Goal: Find contact information: Find contact information

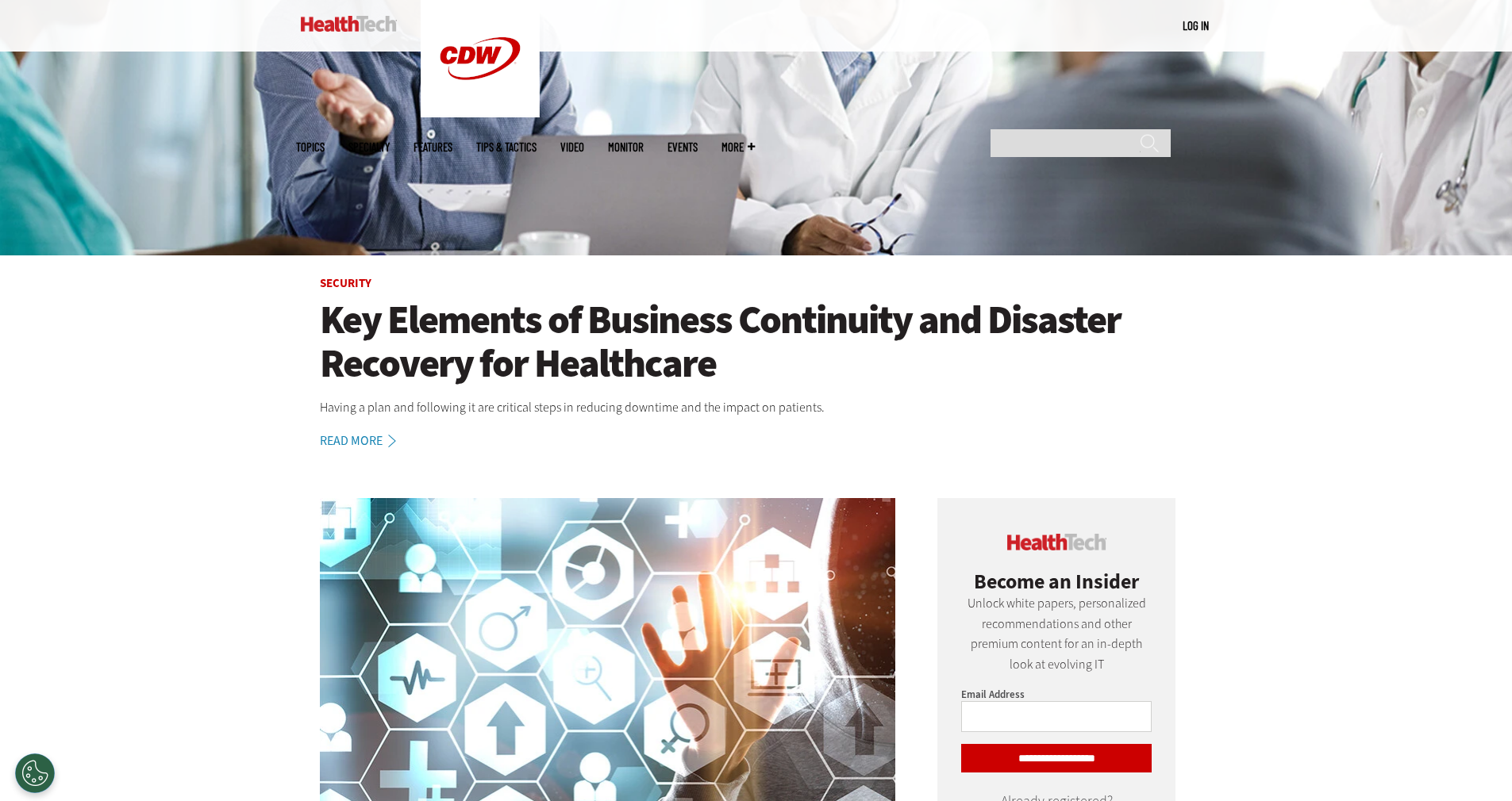
scroll to position [510, 0]
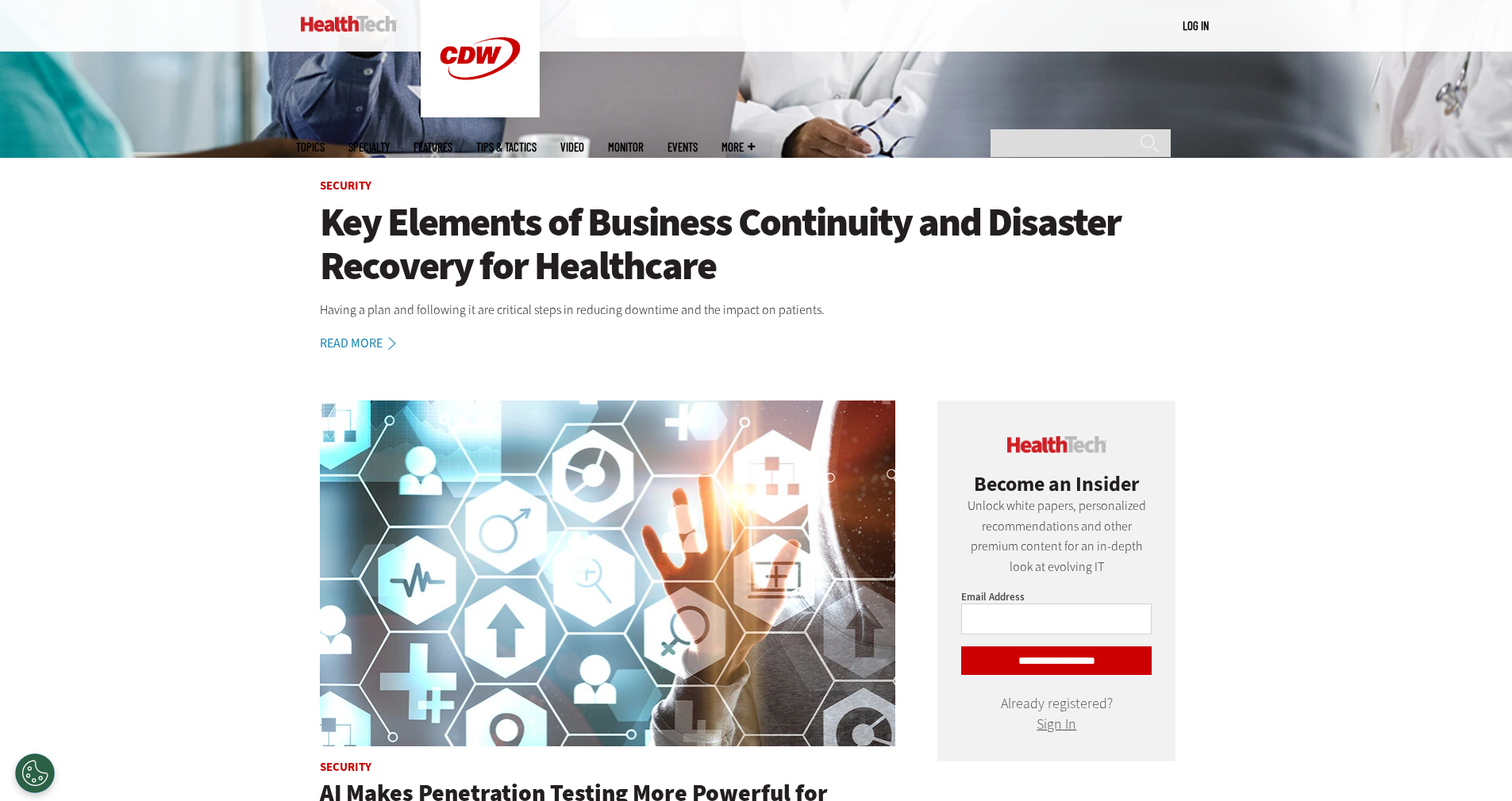
click at [856, 254] on h1 "Key Elements of Business Continuity and Disaster Recovery for Healthcare" at bounding box center [756, 244] width 873 height 87
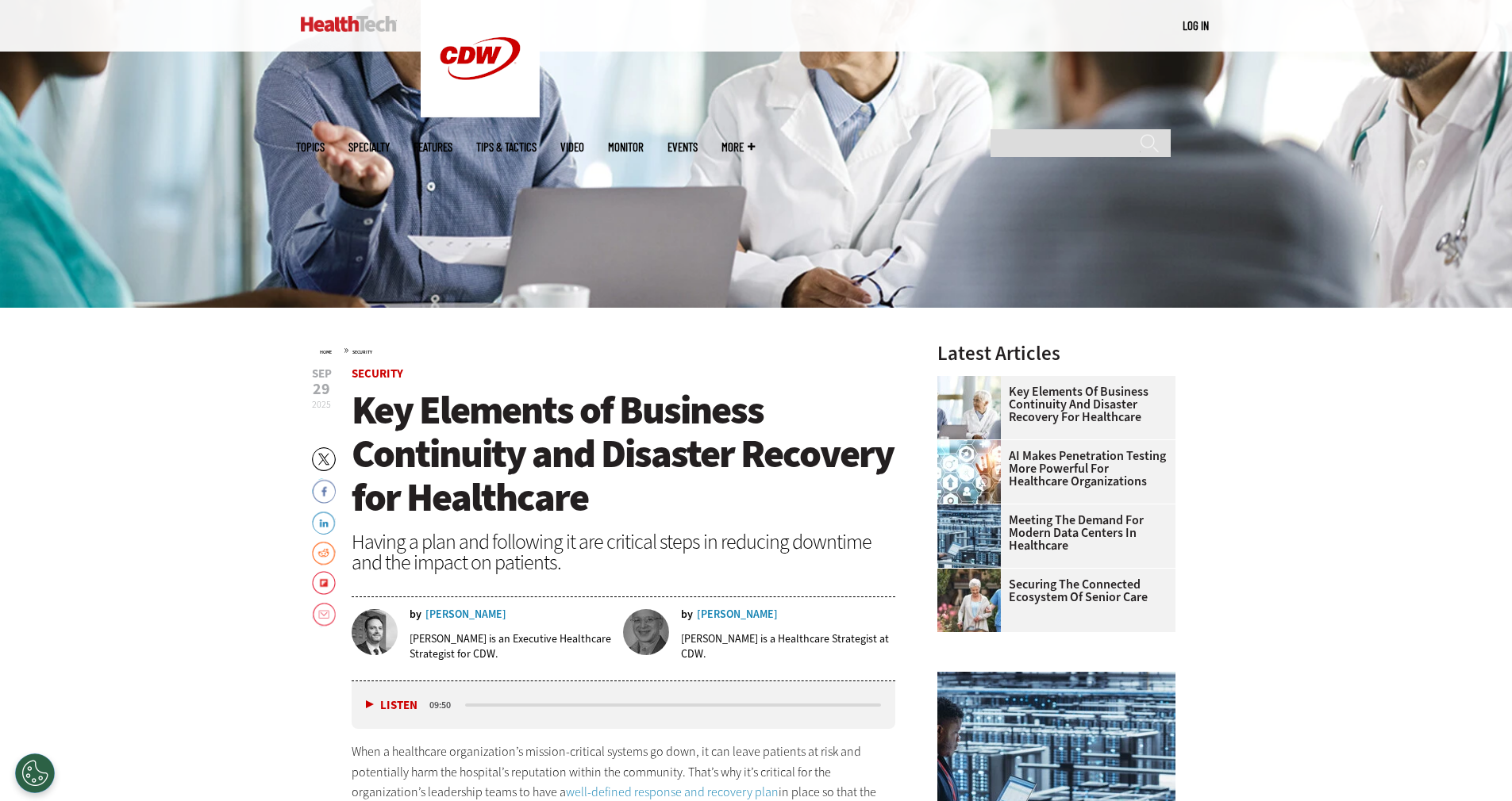
scroll to position [585, 0]
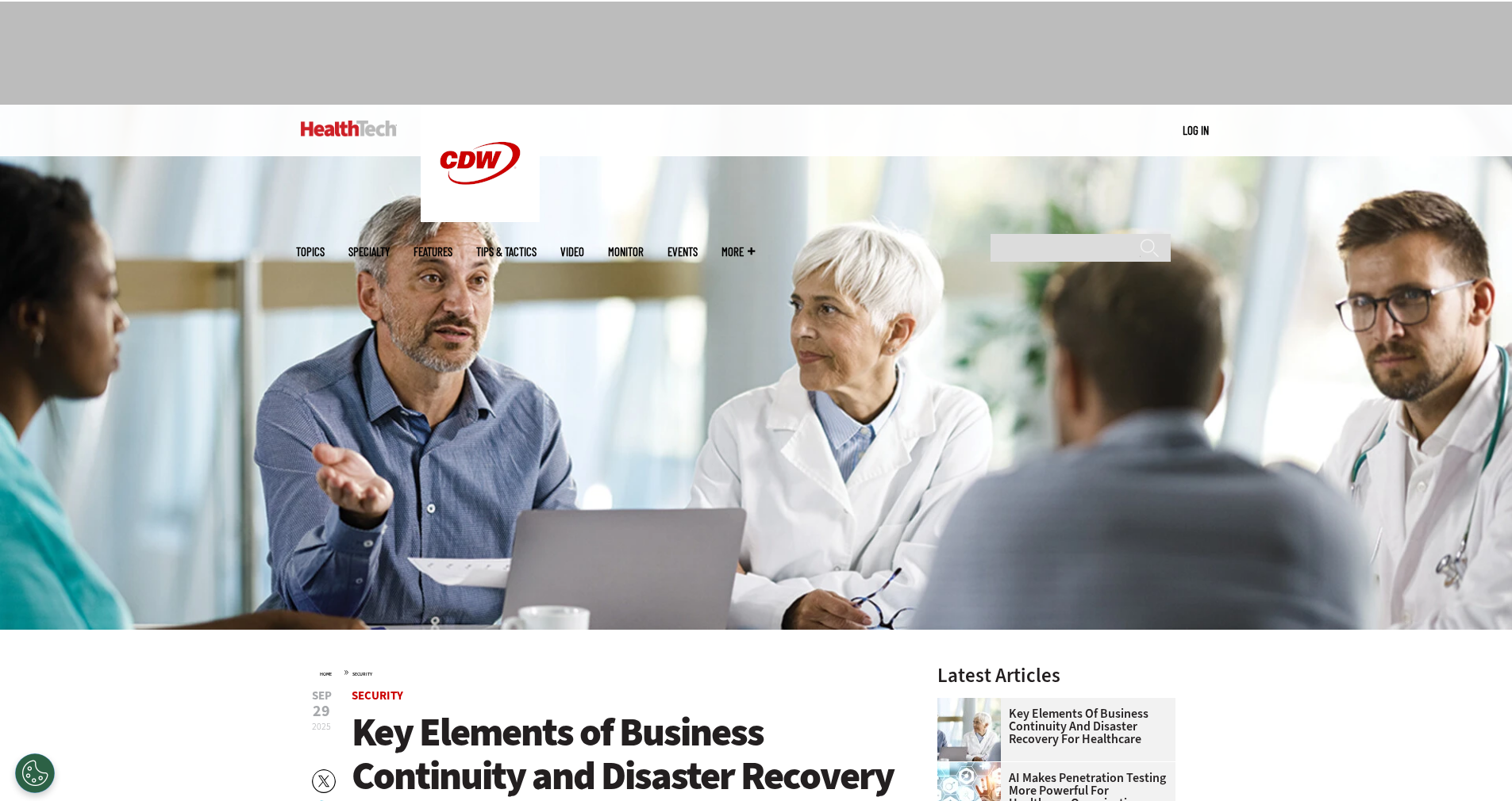
scroll to position [0, 0]
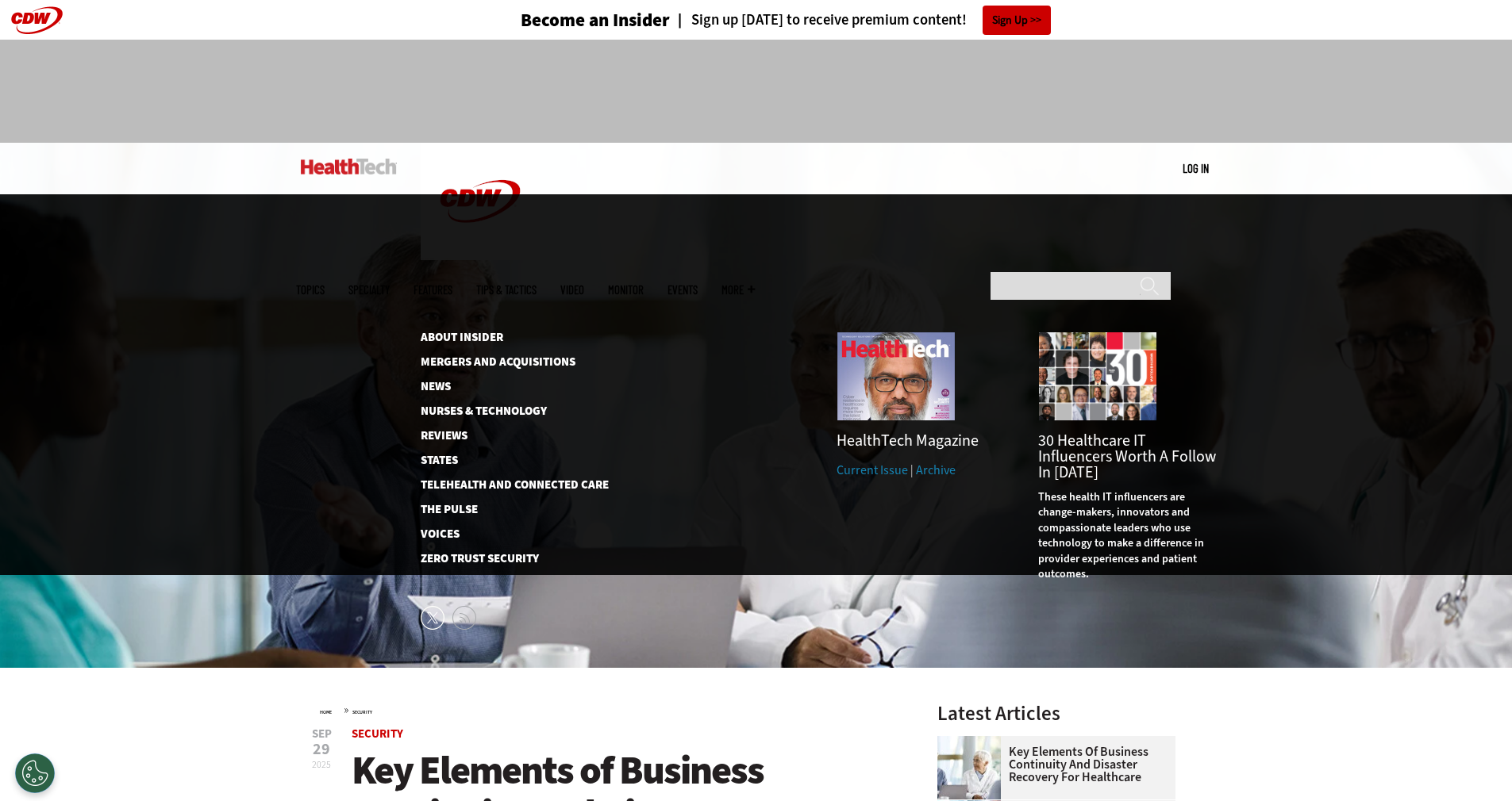
click at [755, 284] on span "More" at bounding box center [738, 289] width 33 height 12
click at [435, 381] on link "News" at bounding box center [502, 387] width 163 height 12
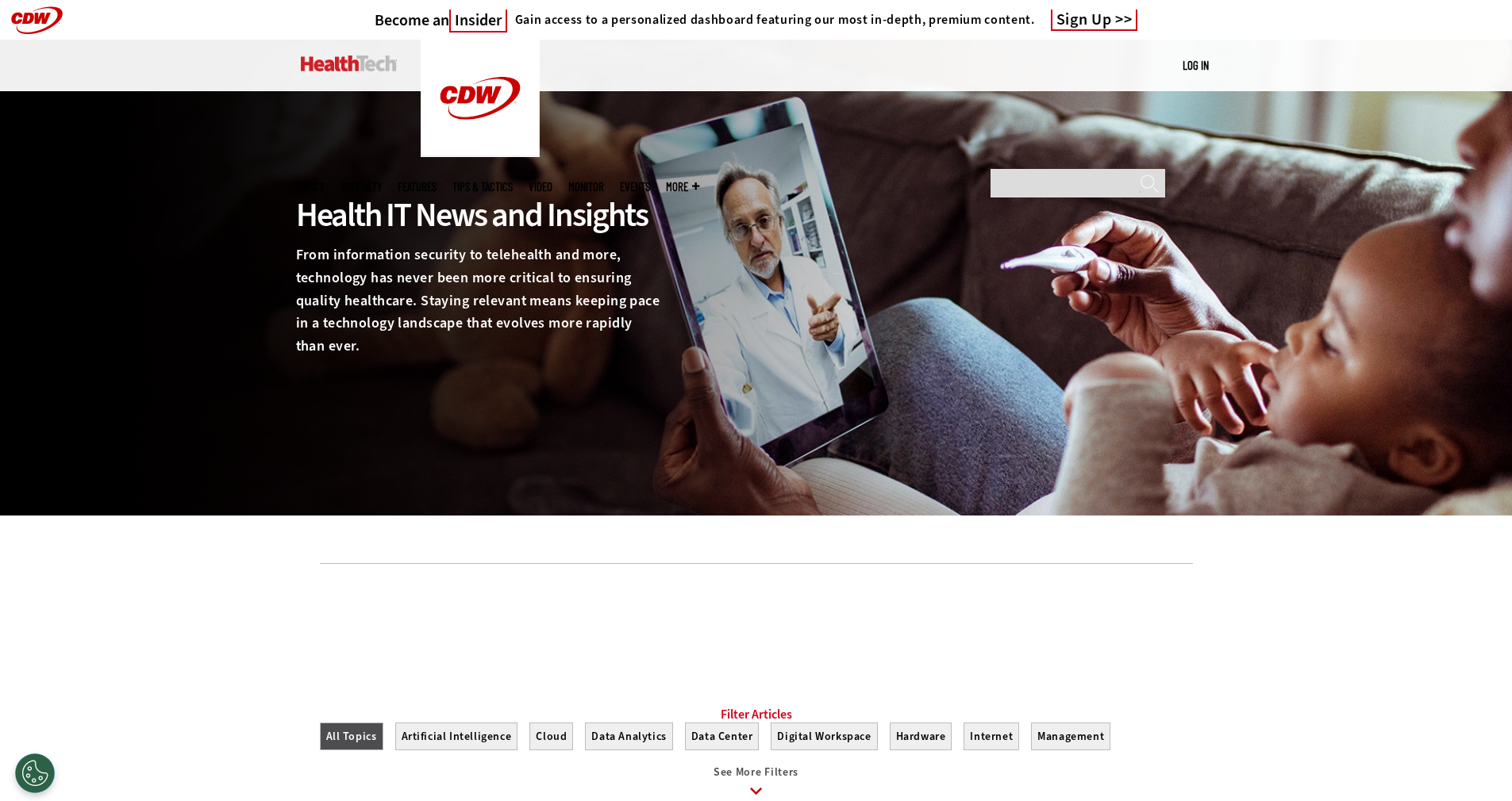
click at [699, 181] on span "More" at bounding box center [683, 187] width 33 height 12
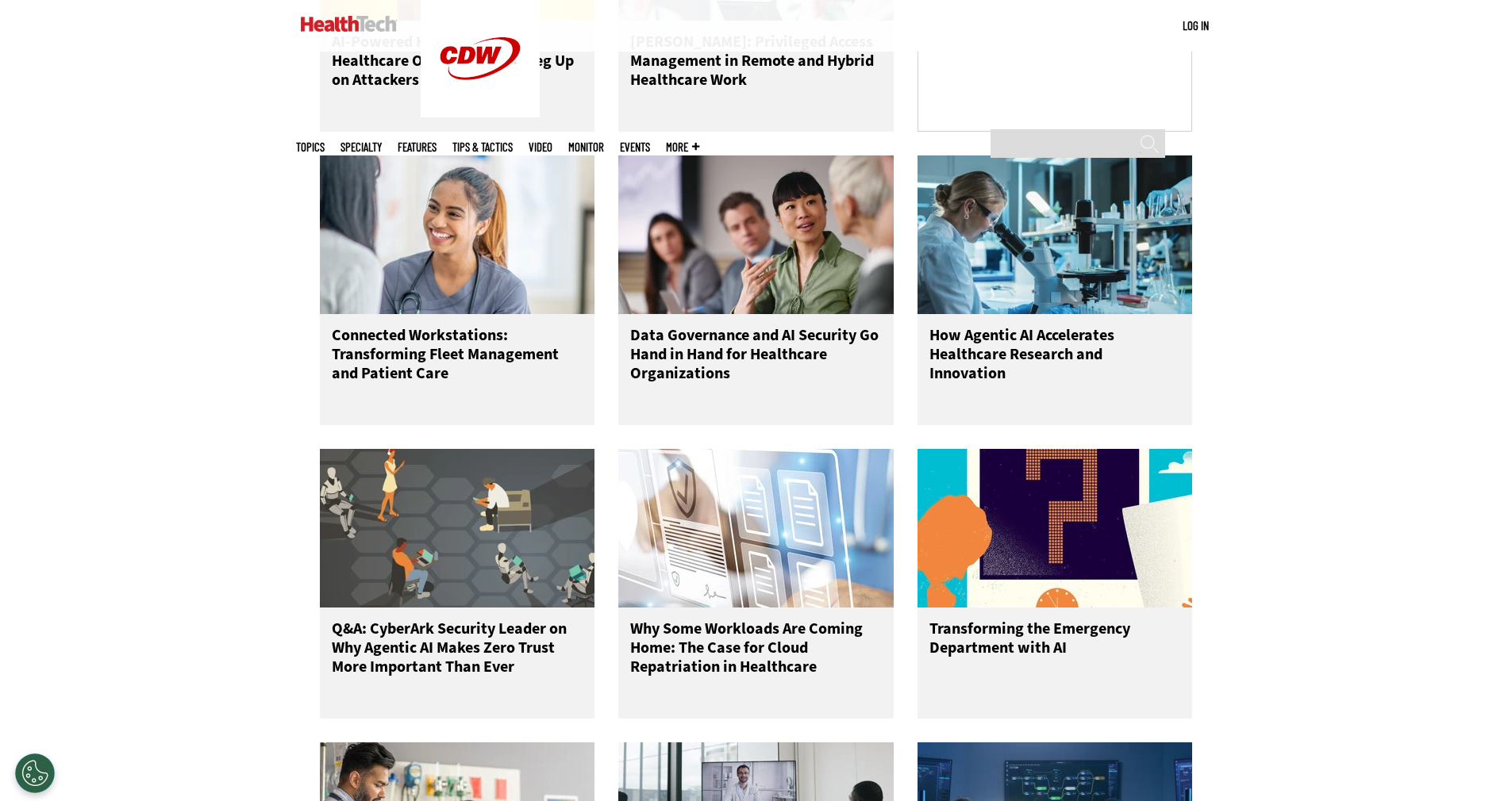
scroll to position [2143, 0]
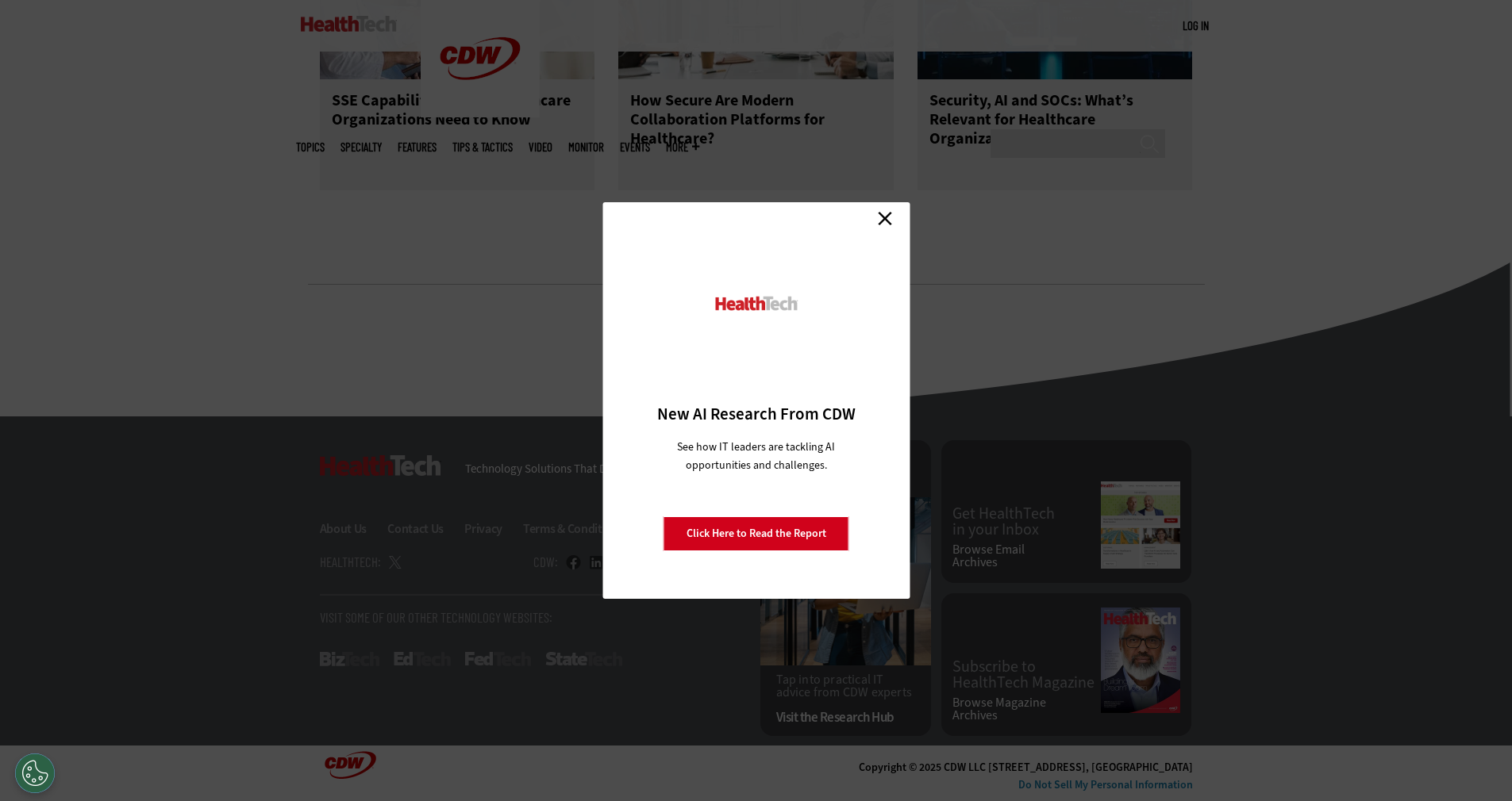
click at [887, 214] on link "Close" at bounding box center [885, 218] width 24 height 24
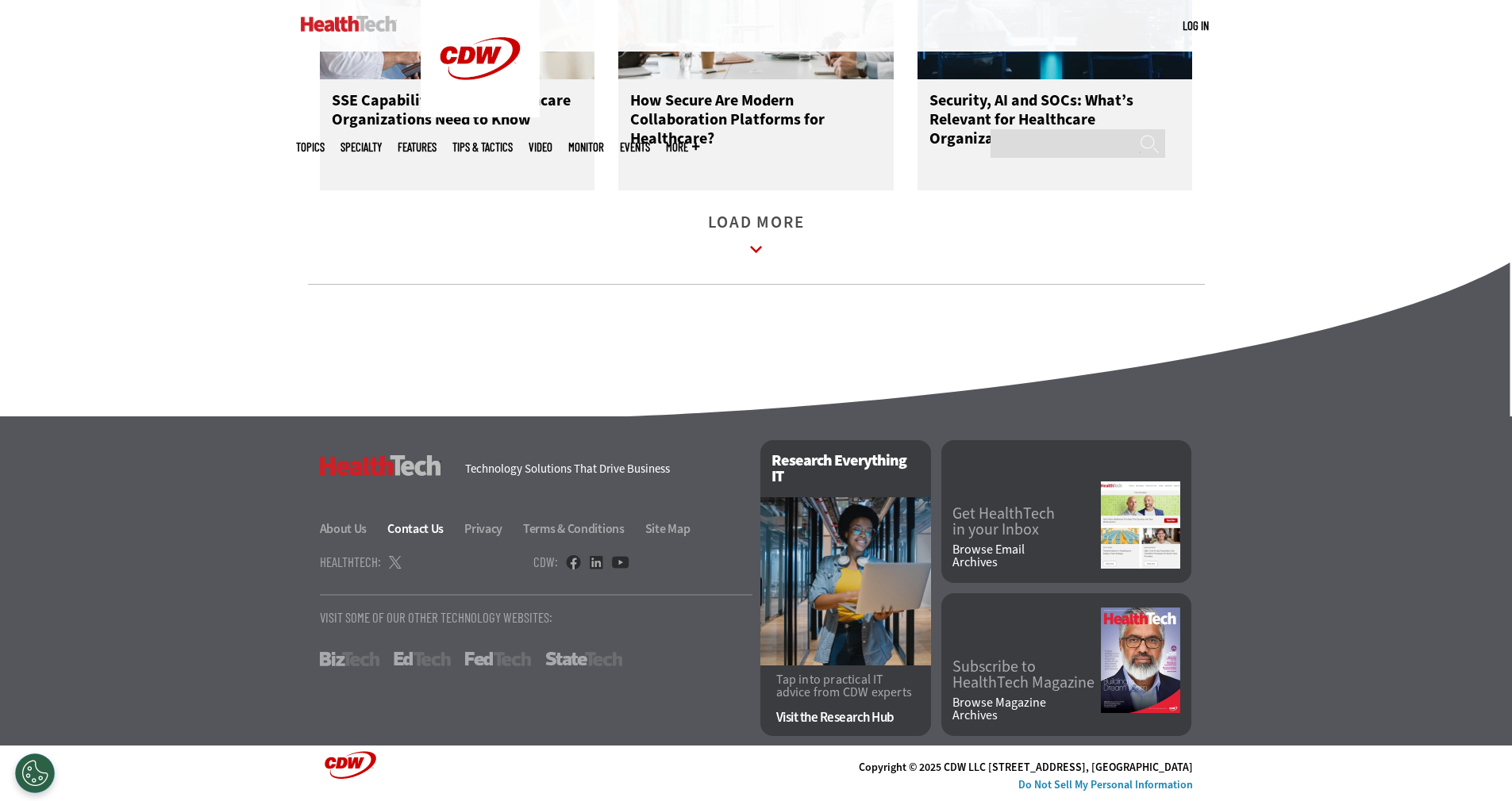
click at [394, 536] on link "Contact Us" at bounding box center [425, 528] width 75 height 17
